Goal: Task Accomplishment & Management: Complete application form

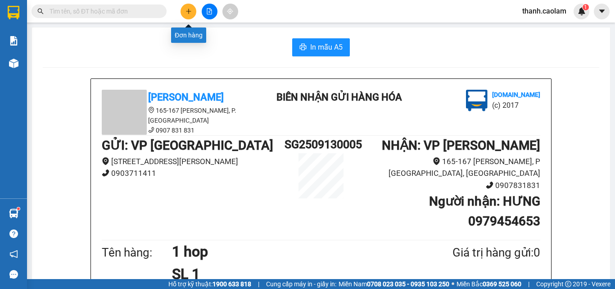
click at [183, 10] on button at bounding box center [188, 12] width 16 height 16
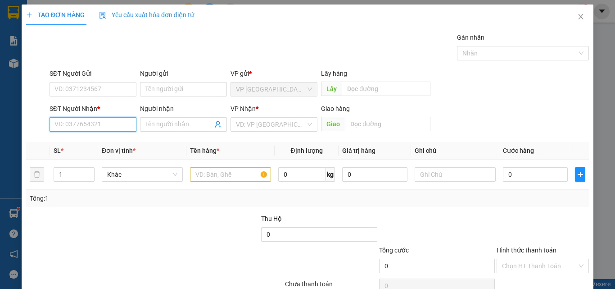
click at [117, 120] on input "SĐT Người Nhận *" at bounding box center [93, 124] width 87 height 14
click at [116, 119] on input "SĐT Người Nhận *" at bounding box center [93, 124] width 87 height 14
click at [105, 146] on div "0973852878 - Đức Nhật" at bounding box center [91, 142] width 75 height 10
type input "0973852878"
type input "Đức Nhật"
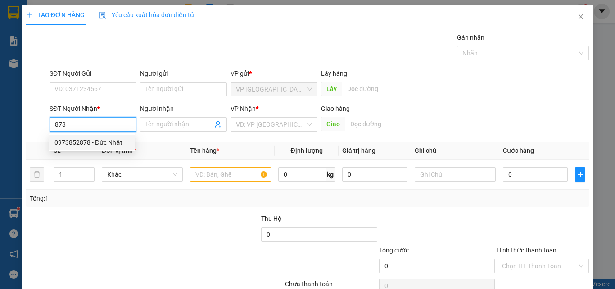
type input "KM 30"
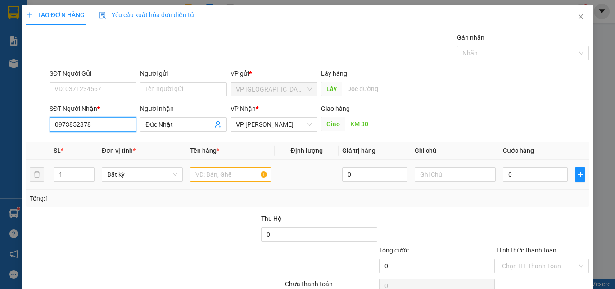
type input "0973852878"
click at [217, 174] on input "text" at bounding box center [230, 174] width 81 height 14
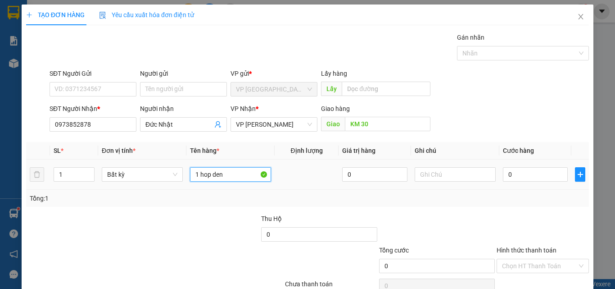
type input "1 hop den"
click at [534, 174] on input "0" at bounding box center [535, 174] width 65 height 14
type input "3"
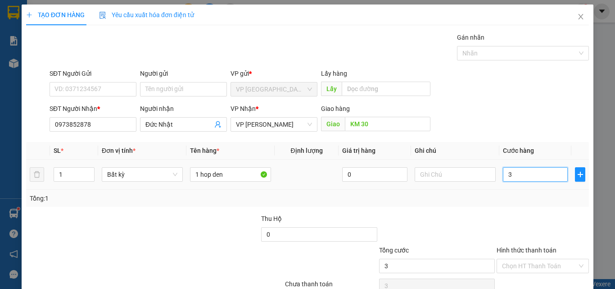
type input "30"
type input "300"
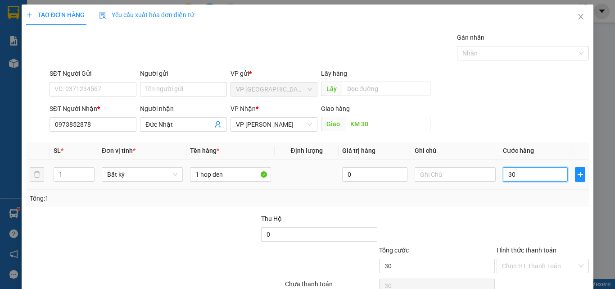
type input "300"
type input "3.000"
type input "30.000"
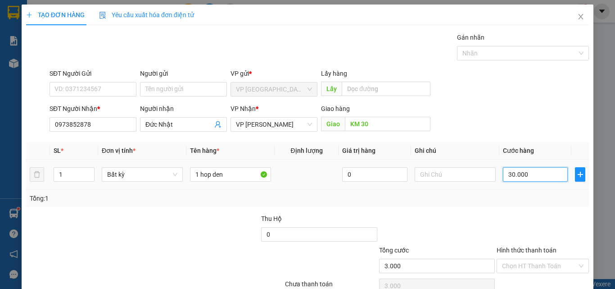
type input "30.000"
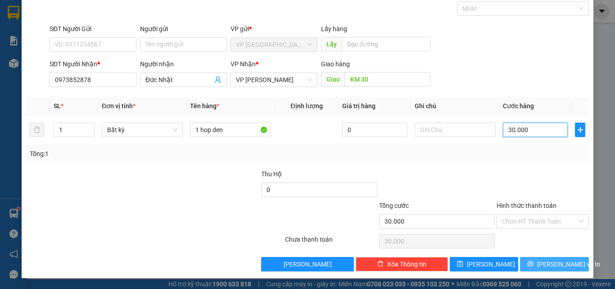
type input "30.000"
click at [552, 262] on span "[PERSON_NAME] và In" at bounding box center [568, 264] width 63 height 10
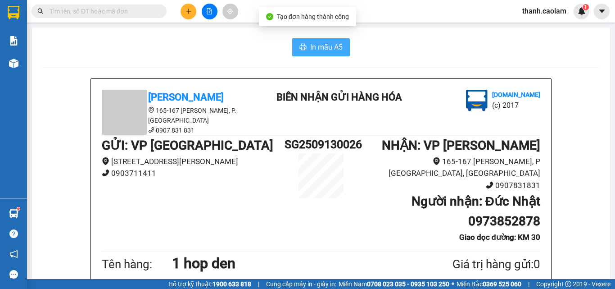
click at [327, 49] on span "In mẫu A5" at bounding box center [326, 46] width 32 height 11
click at [144, 10] on input "text" at bounding box center [103, 11] width 106 height 10
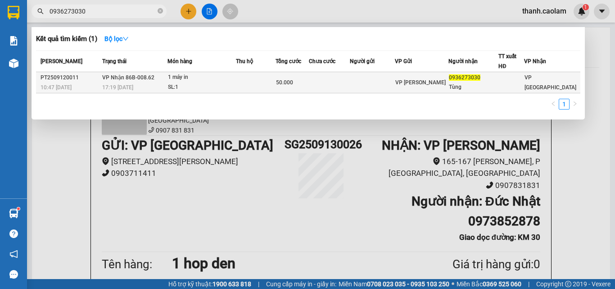
type input "0936273030"
click at [460, 80] on span "0936273030" at bounding box center [465, 77] width 32 height 6
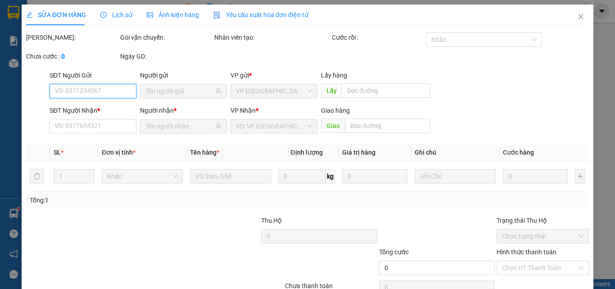
type input "0936273030"
type input "Tùng"
type input "50.000"
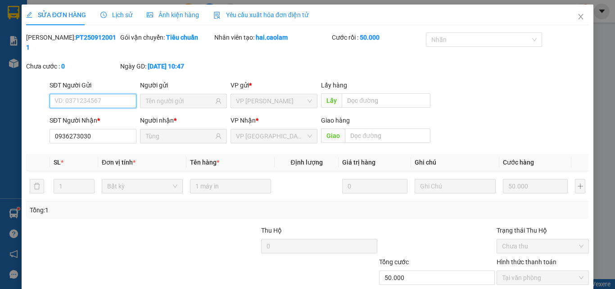
scroll to position [46, 0]
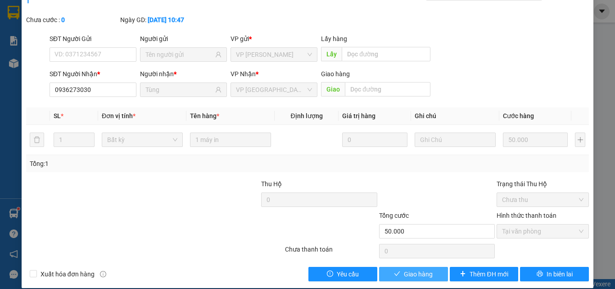
click at [418, 269] on span "Giao hàng" at bounding box center [418, 274] width 29 height 10
